Goal: Task Accomplishment & Management: Use online tool/utility

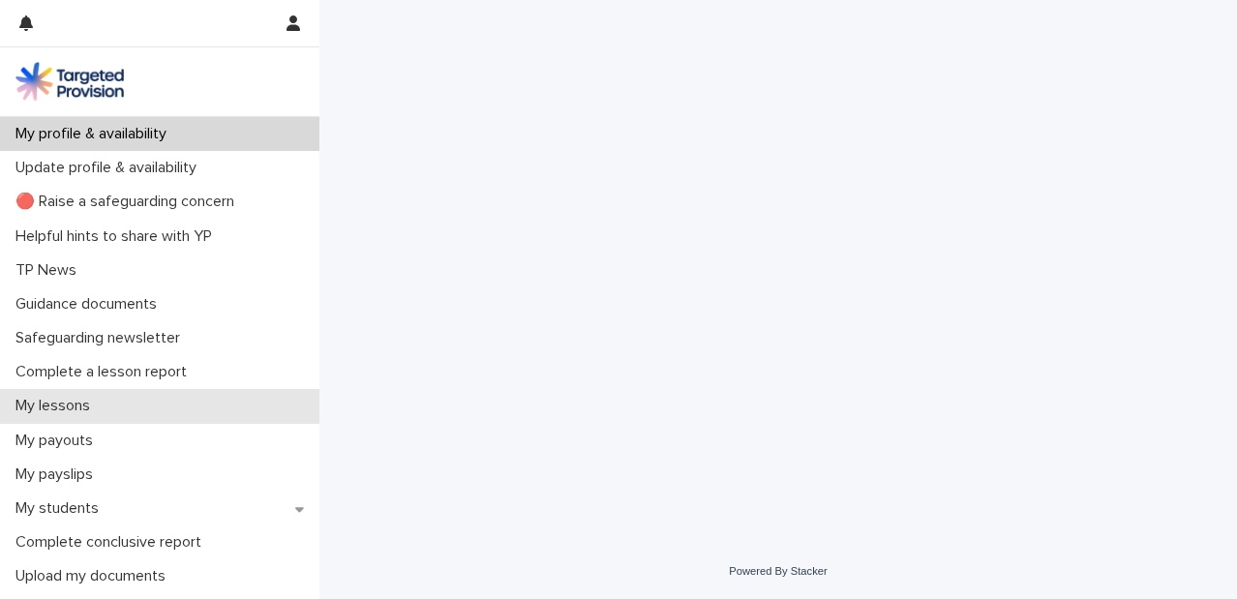
click at [194, 408] on div "My lessons" at bounding box center [159, 406] width 319 height 34
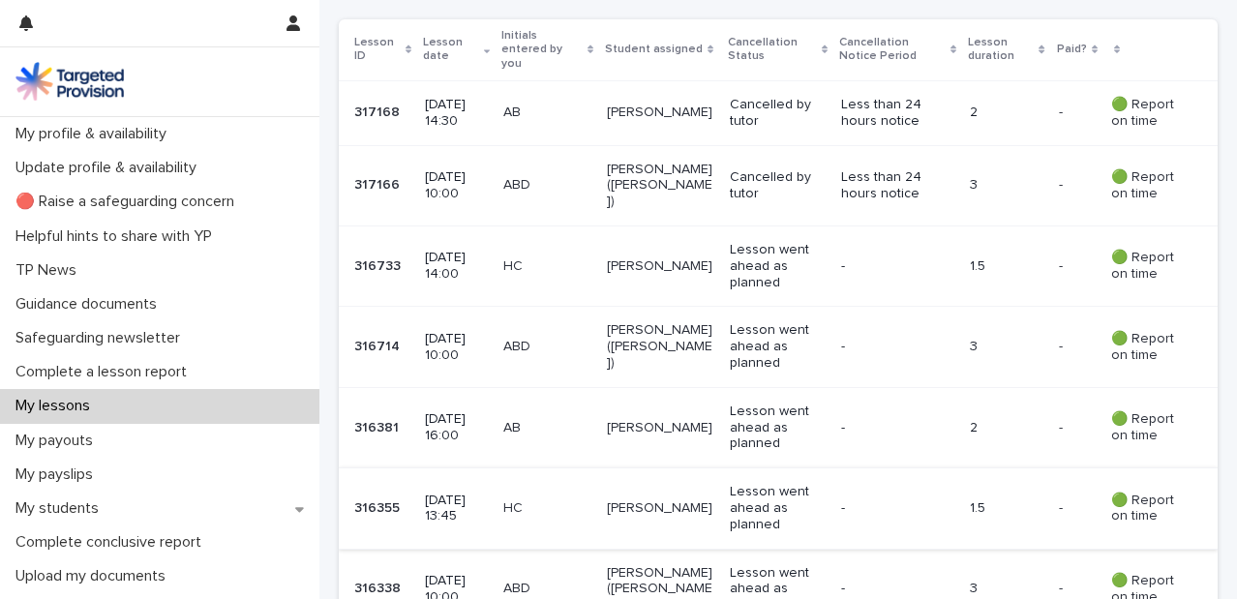
scroll to position [535, 0]
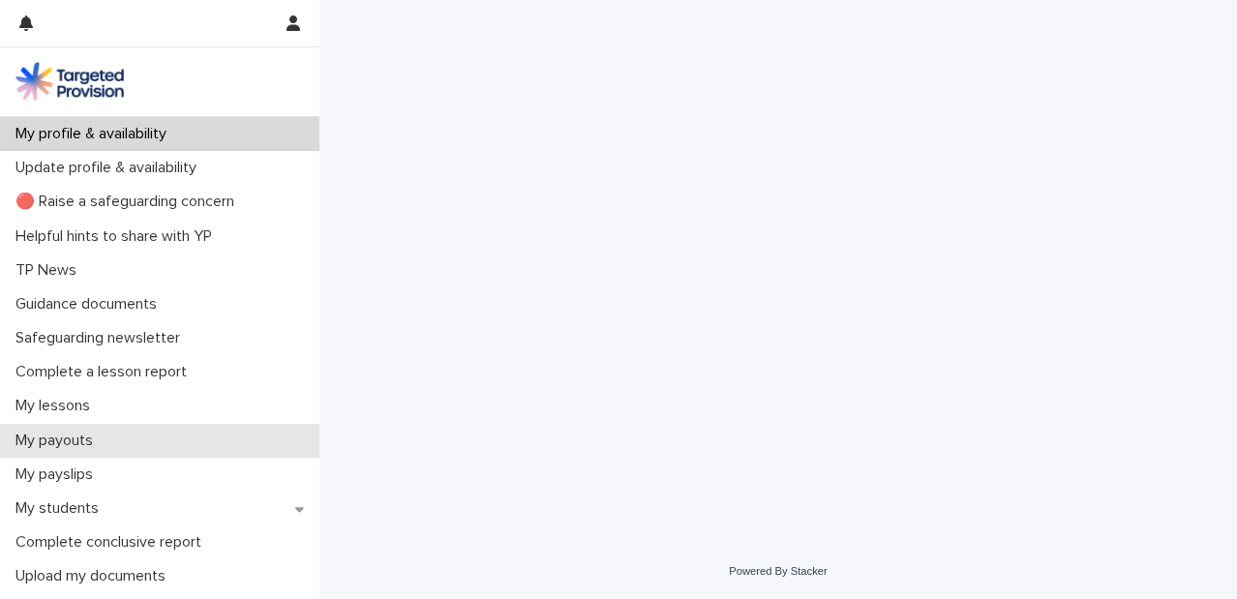
scroll to position [16, 0]
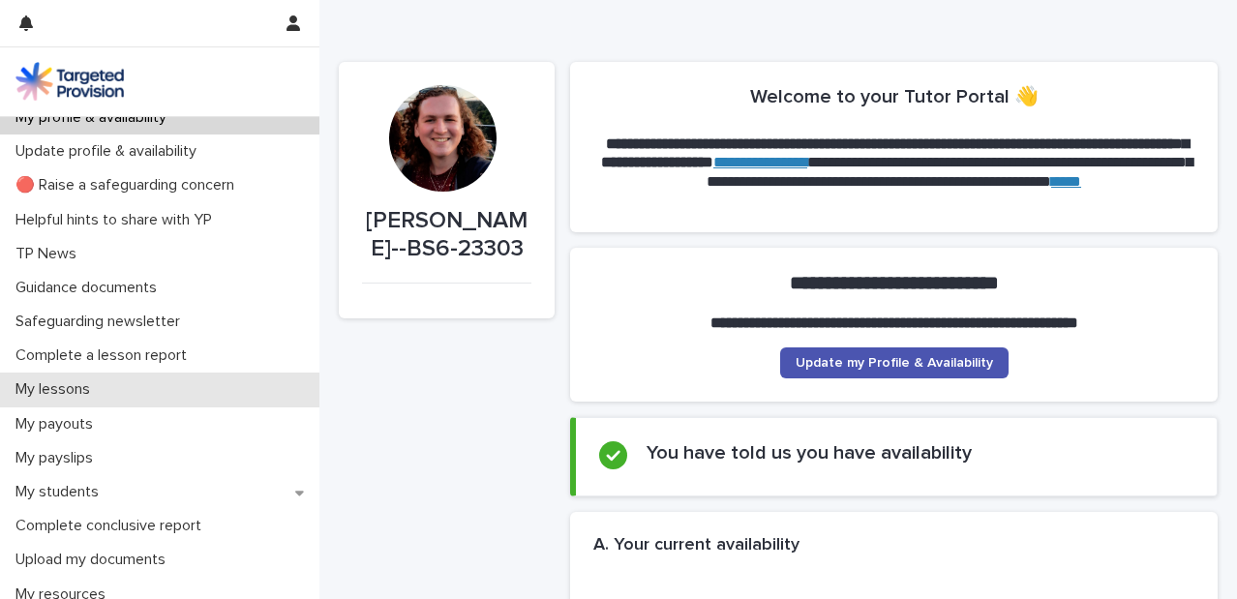
click at [151, 393] on div "My lessons" at bounding box center [159, 390] width 319 height 34
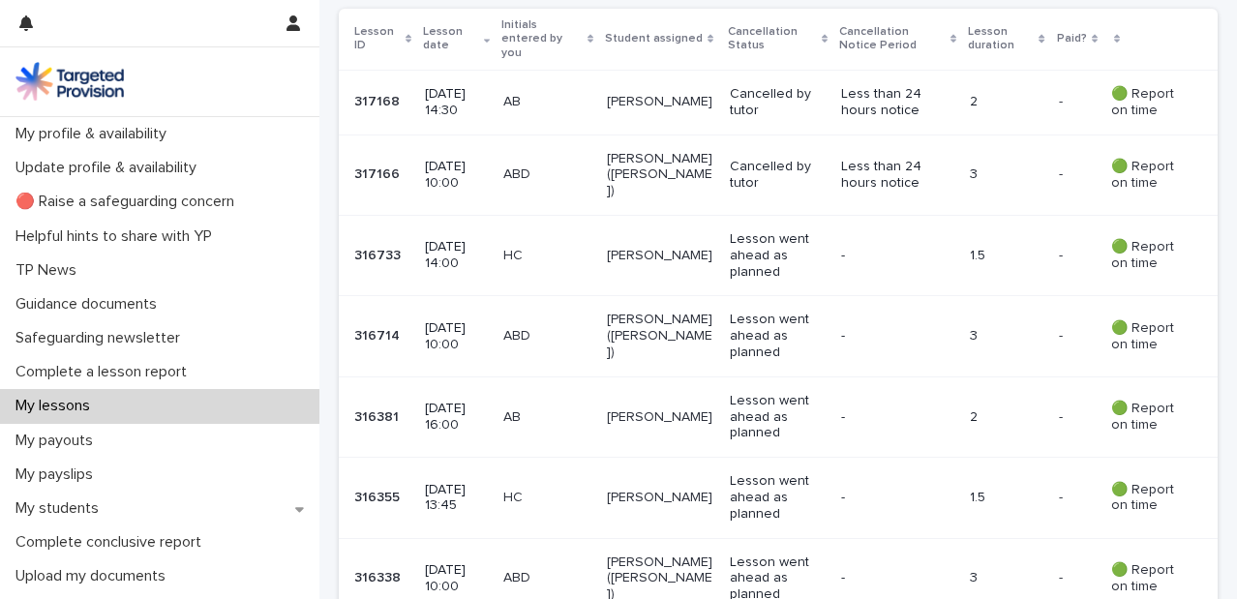
scroll to position [453, 0]
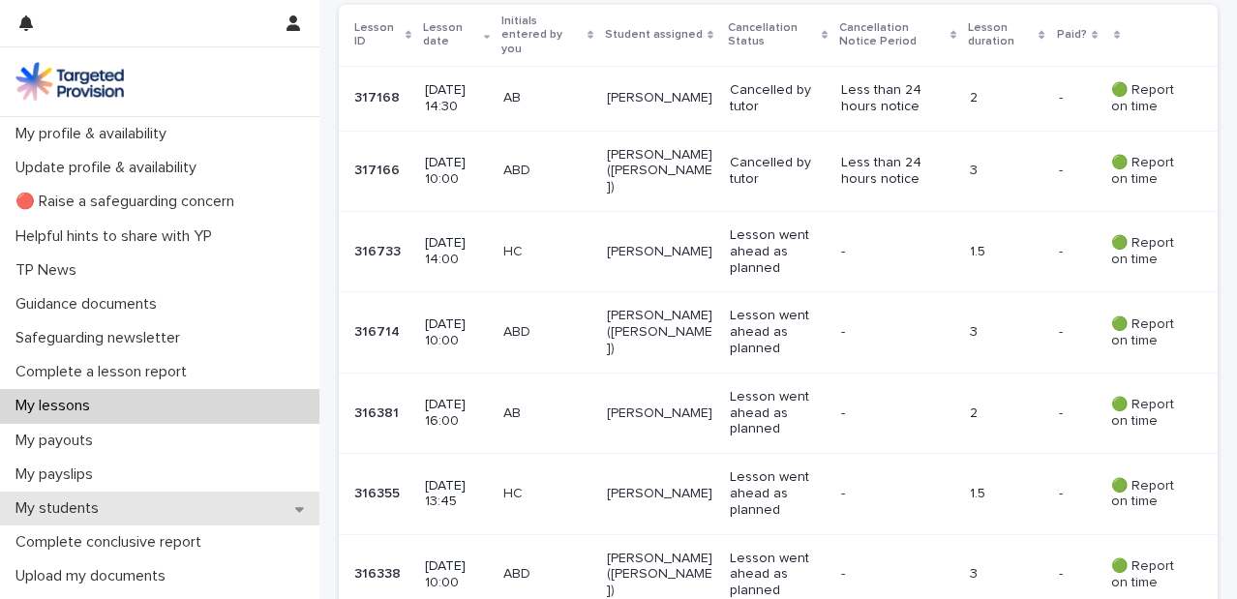
click at [214, 497] on div "My students" at bounding box center [159, 509] width 319 height 34
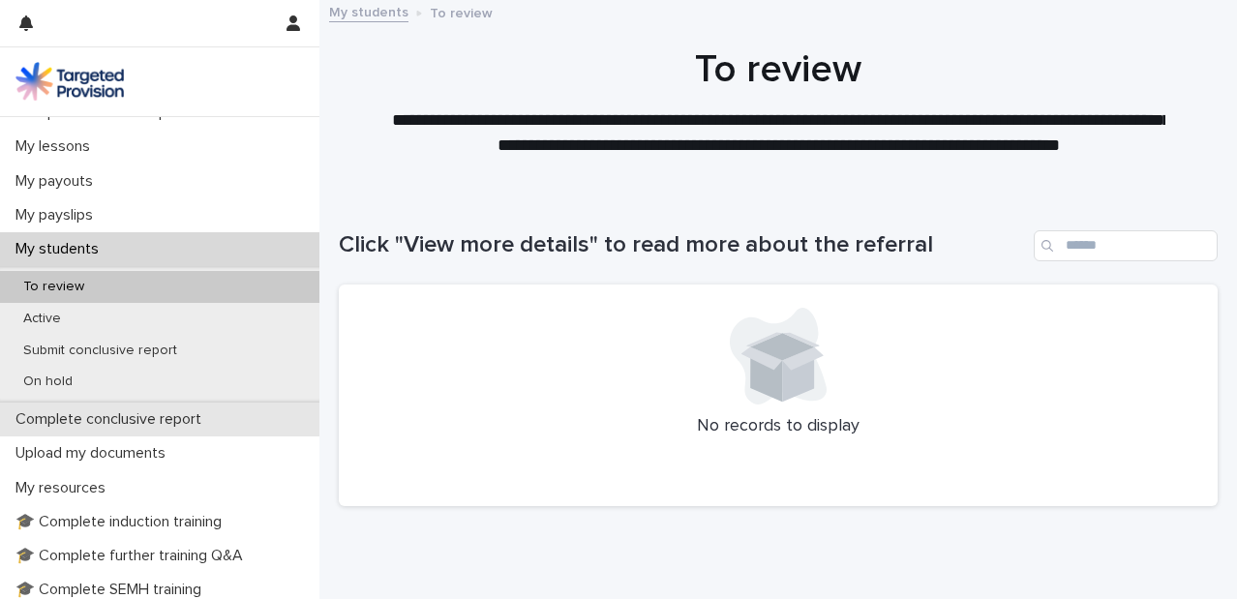
scroll to position [259, 0]
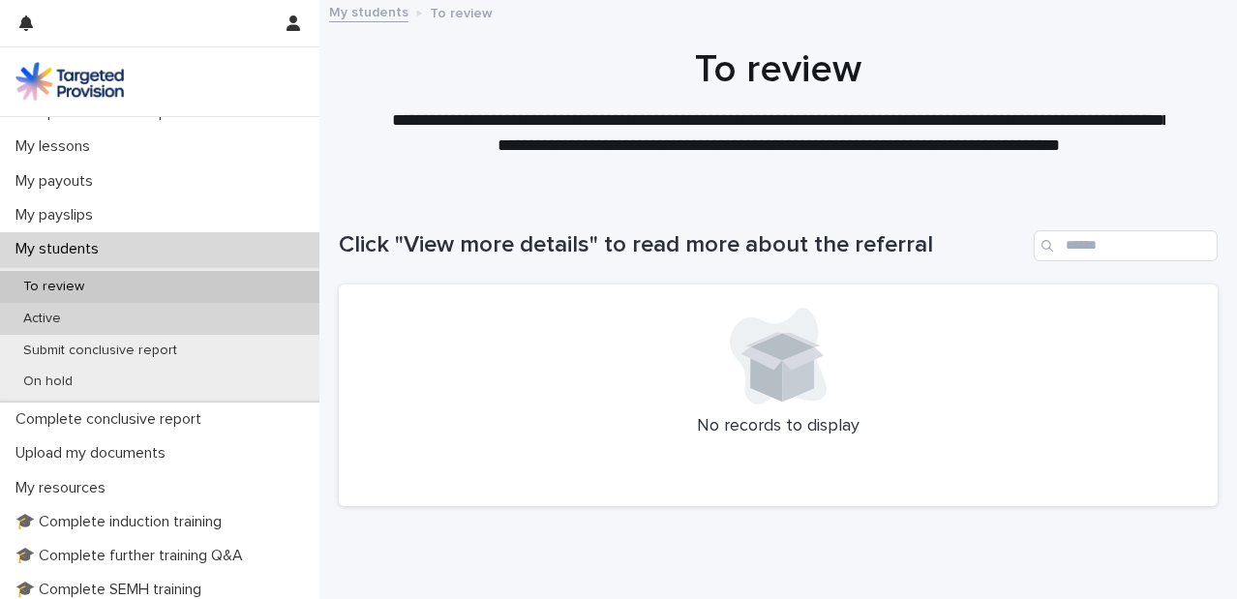
click at [106, 319] on div "Active" at bounding box center [159, 319] width 319 height 32
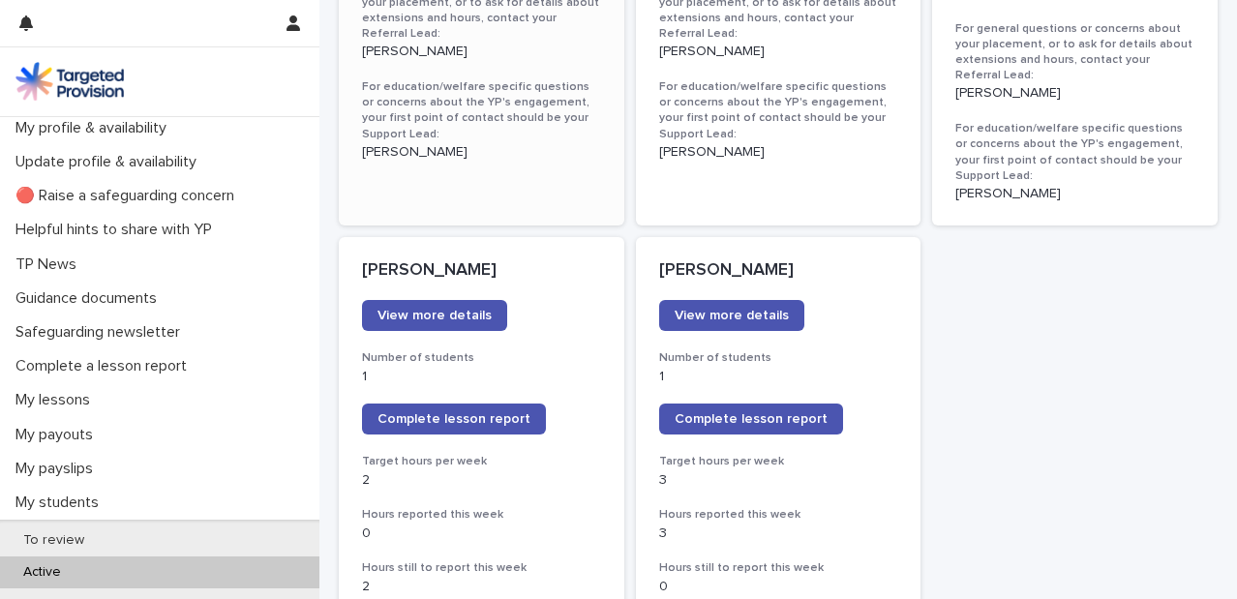
scroll to position [1482, 0]
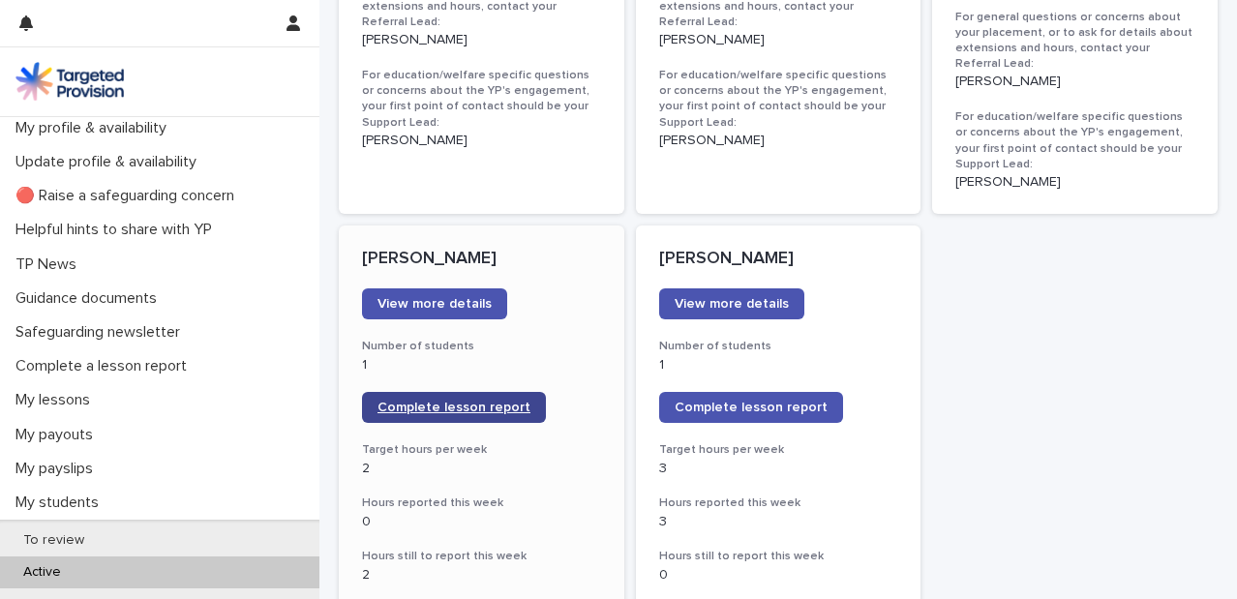
click at [424, 392] on link "Complete lesson report" at bounding box center [454, 407] width 184 height 31
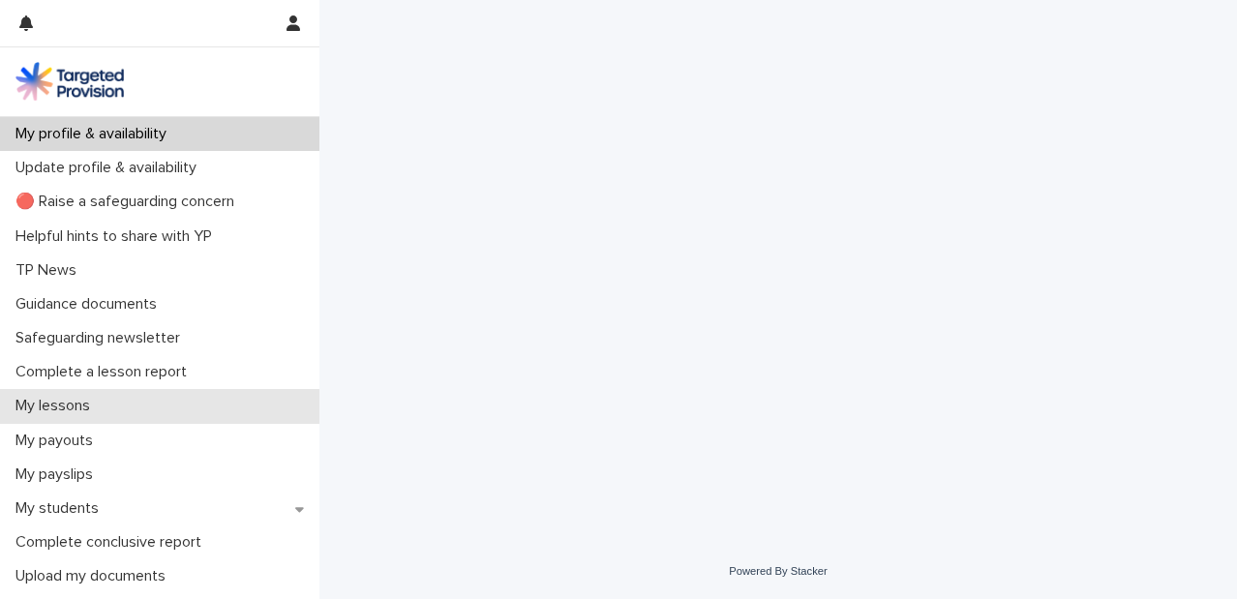
click at [150, 402] on div "My lessons" at bounding box center [159, 406] width 319 height 34
